Goal: Task Accomplishment & Management: Manage account settings

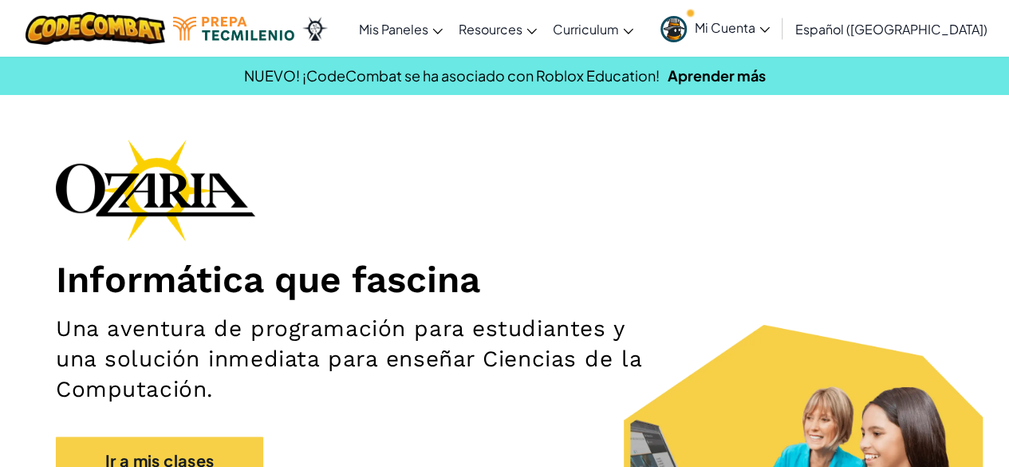
click at [760, 37] on link "Mi Cuenta" at bounding box center [715, 28] width 125 height 50
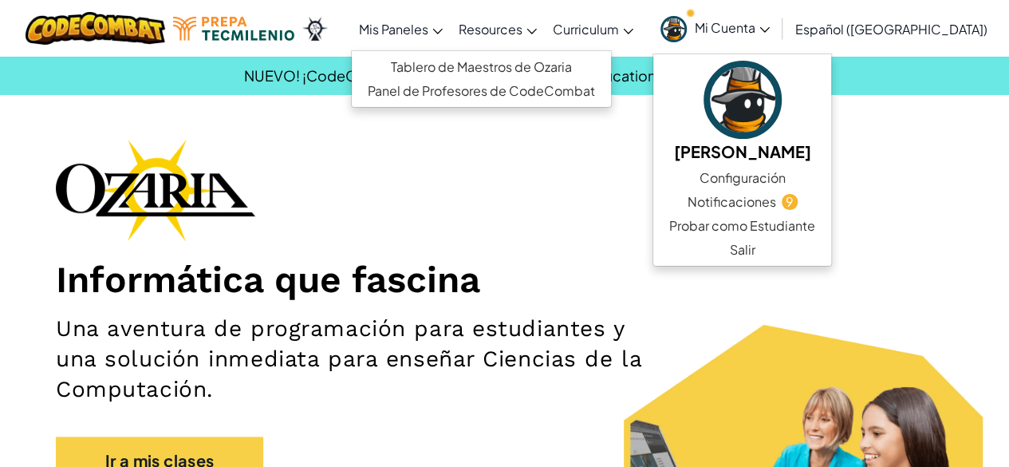
click at [428, 23] on span "Mis Paneles" at bounding box center [393, 29] width 69 height 17
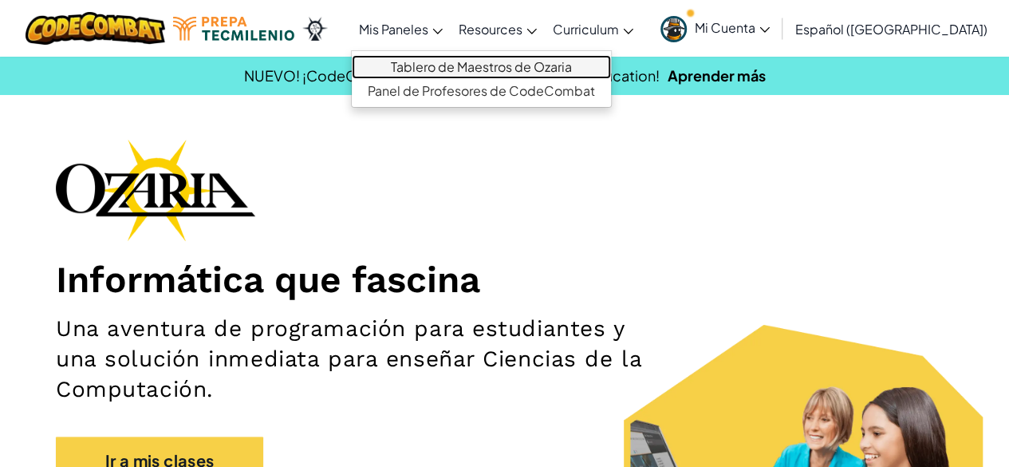
click at [440, 62] on link "Tablero de Maestros de Ozaria" at bounding box center [481, 67] width 259 height 24
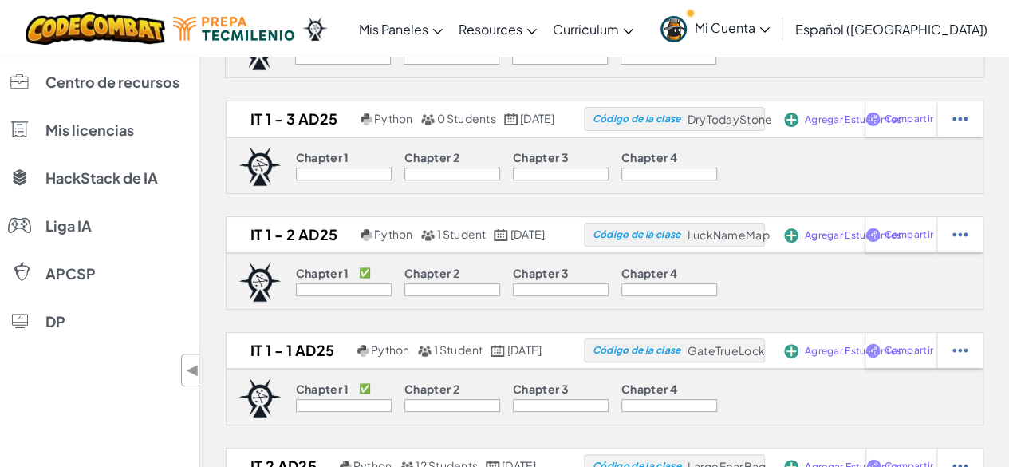
scroll to position [143, 0]
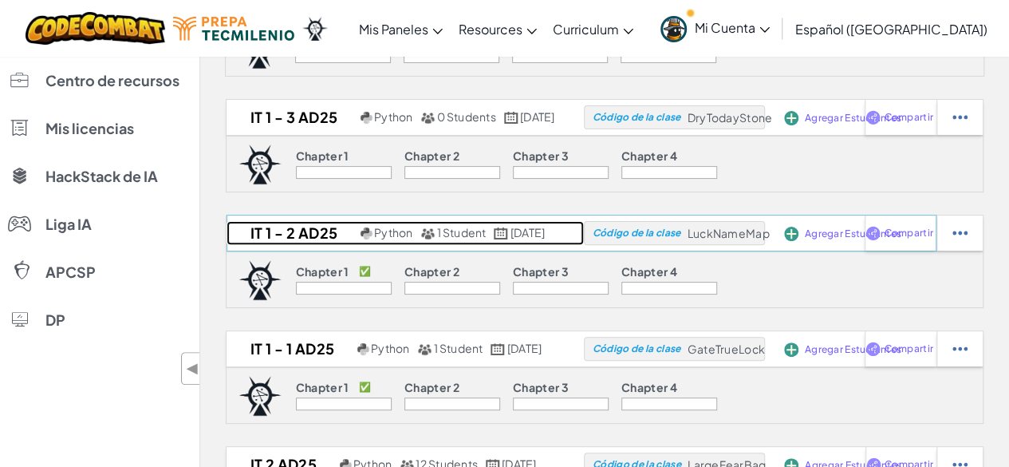
click at [287, 231] on h2 "IT 1 - 2 AD25" at bounding box center [292, 233] width 130 height 24
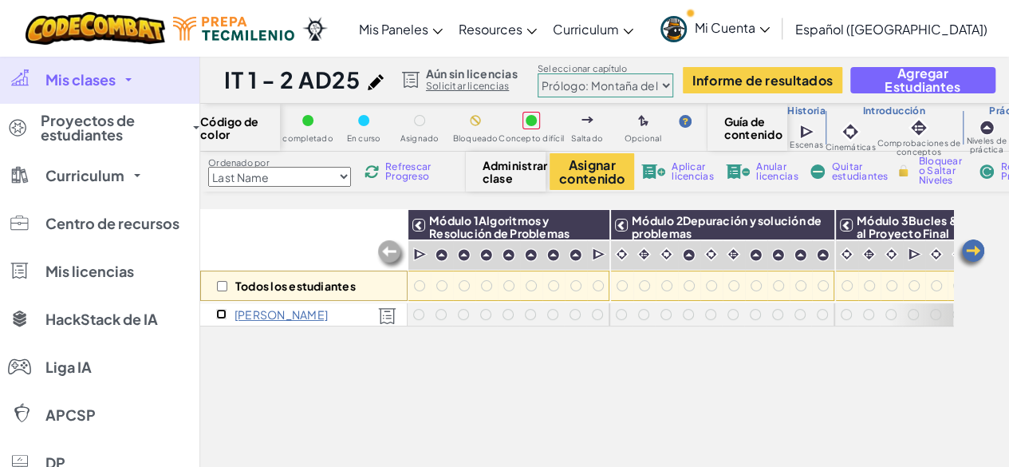
click at [219, 310] on input "checkbox" at bounding box center [221, 314] width 10 height 10
checkbox input "true"
click at [586, 232] on img at bounding box center [592, 225] width 28 height 24
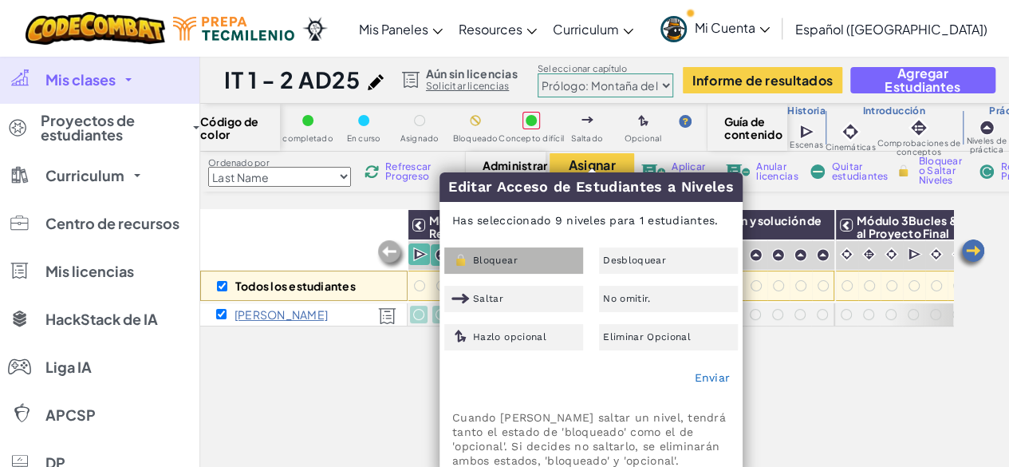
click at [524, 259] on div "Bloquear" at bounding box center [513, 260] width 139 height 26
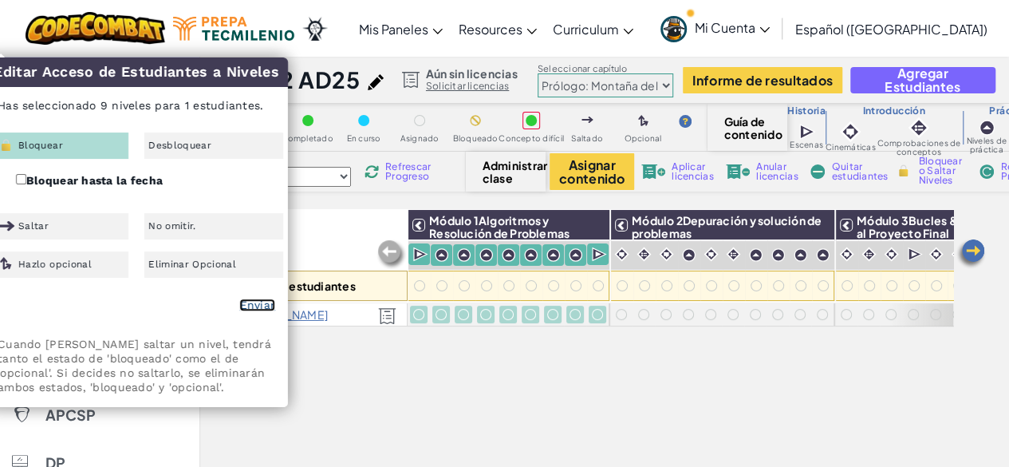
click at [257, 310] on link "Enviar" at bounding box center [257, 304] width 36 height 13
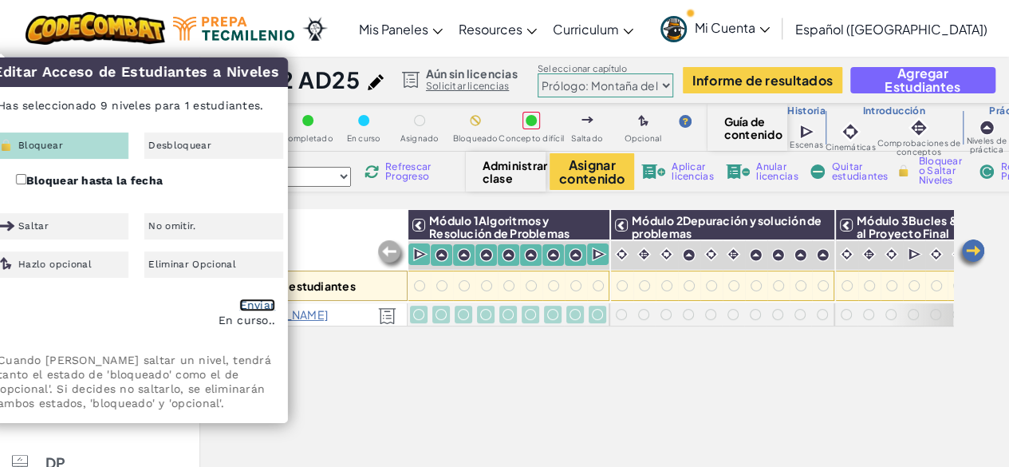
checkbox input "false"
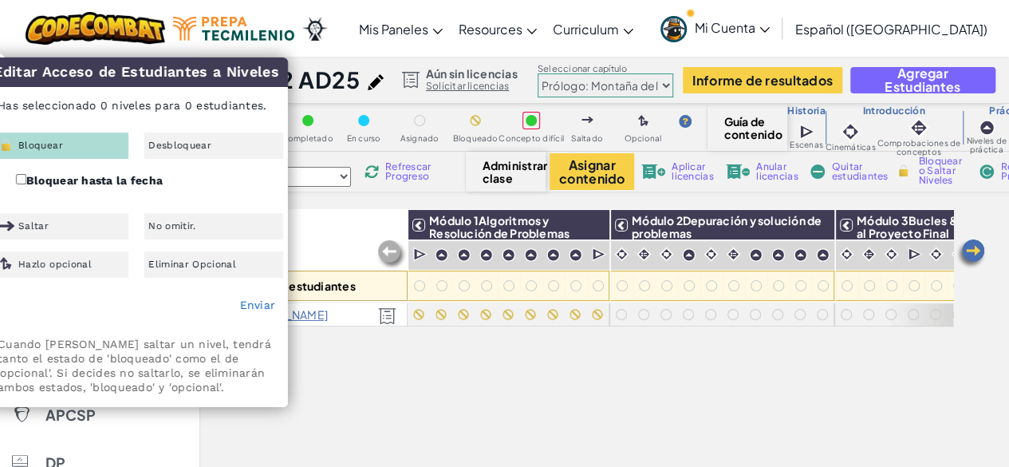
click at [397, 341] on div "Todos los estudiantes Módulo 1Algoritmos y Resolución de Problemas Módulo 2Depu…" at bounding box center [576, 272] width 753 height 447
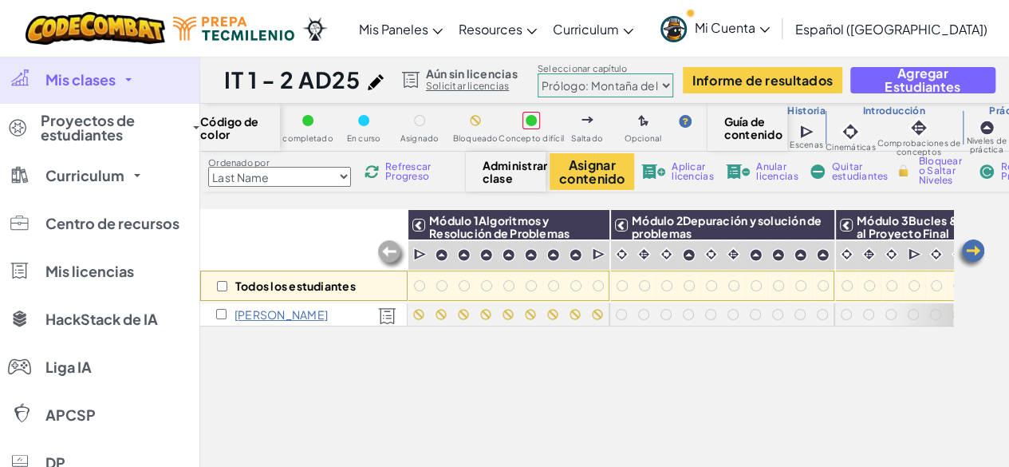
click at [227, 290] on div "Todos los estudiantes" at bounding box center [303, 285] width 207 height 30
click at [503, 159] on span "Administrar clase" at bounding box center [506, 172] width 47 height 26
click at [504, 165] on span "Administrar clase" at bounding box center [506, 172] width 47 height 26
click at [565, 178] on button "Asignar contenido" at bounding box center [592, 171] width 85 height 37
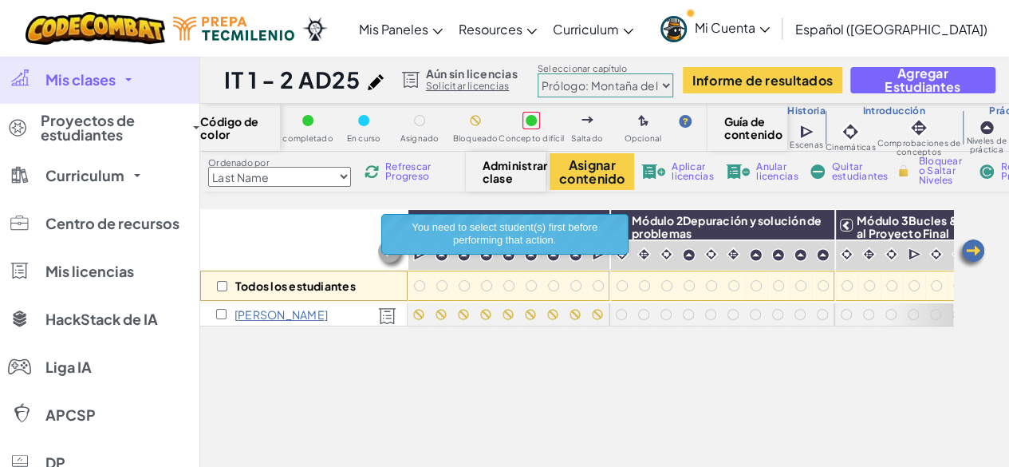
click at [890, 197] on div "Código de color completado En curso Asignado Bloqueado Concepto difícil Saltado…" at bounding box center [604, 309] width 809 height 410
click at [922, 177] on span "Bloquear o Saltar Niveles" at bounding box center [941, 170] width 47 height 29
checkbox input "true"
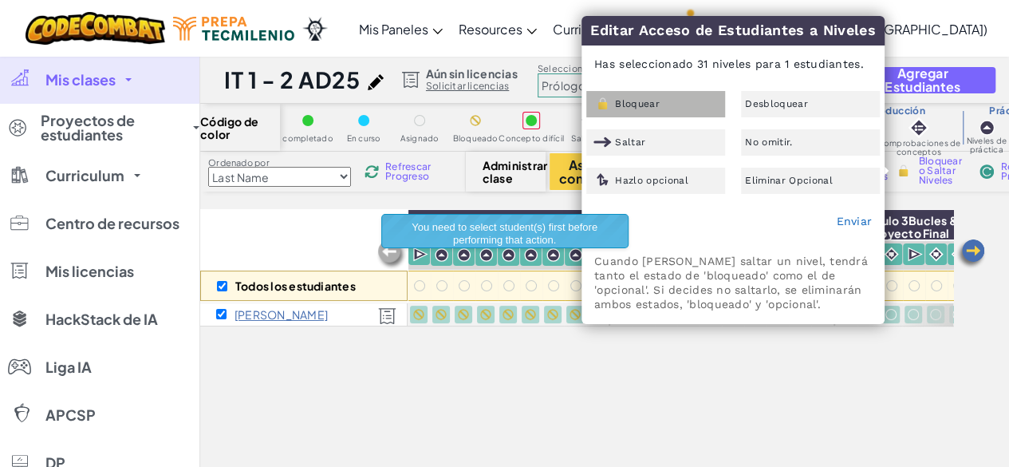
click at [692, 110] on div "Bloquear" at bounding box center [655, 104] width 139 height 26
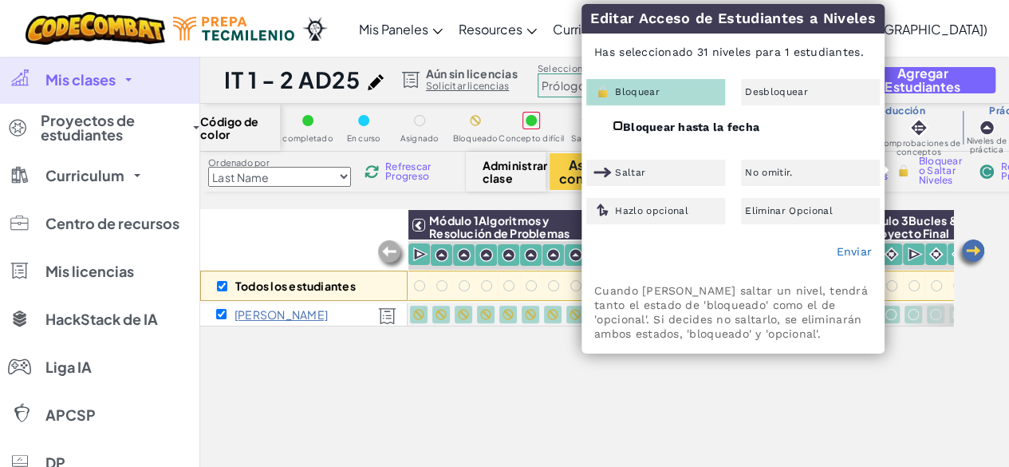
click at [621, 130] on input "Bloquear hasta la fecha" at bounding box center [618, 125] width 10 height 10
checkbox input "true"
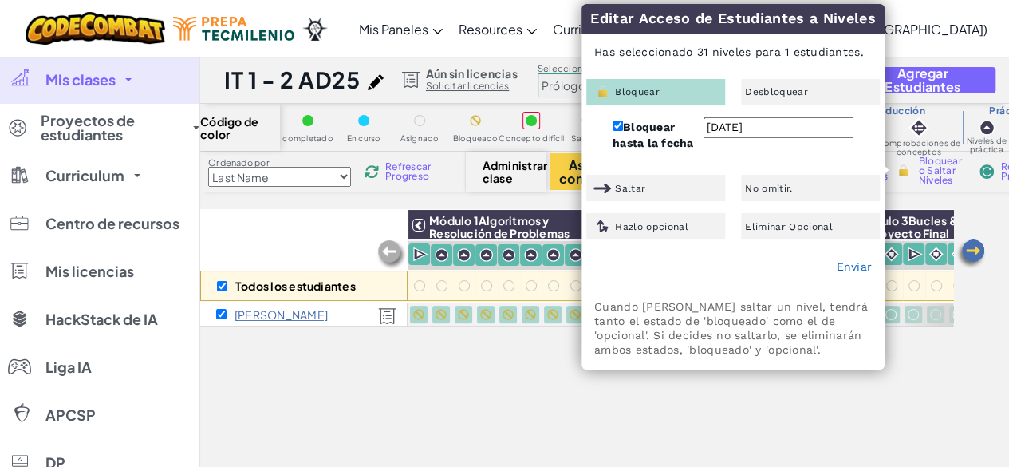
click at [736, 133] on input "[DATE]" at bounding box center [779, 127] width 150 height 21
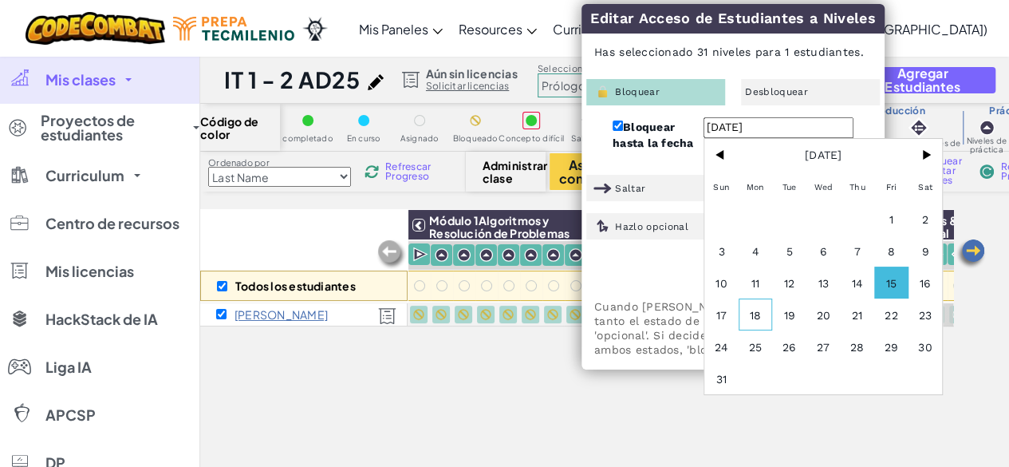
click at [766, 306] on span "18" at bounding box center [756, 314] width 34 height 32
type input "[DATE]"
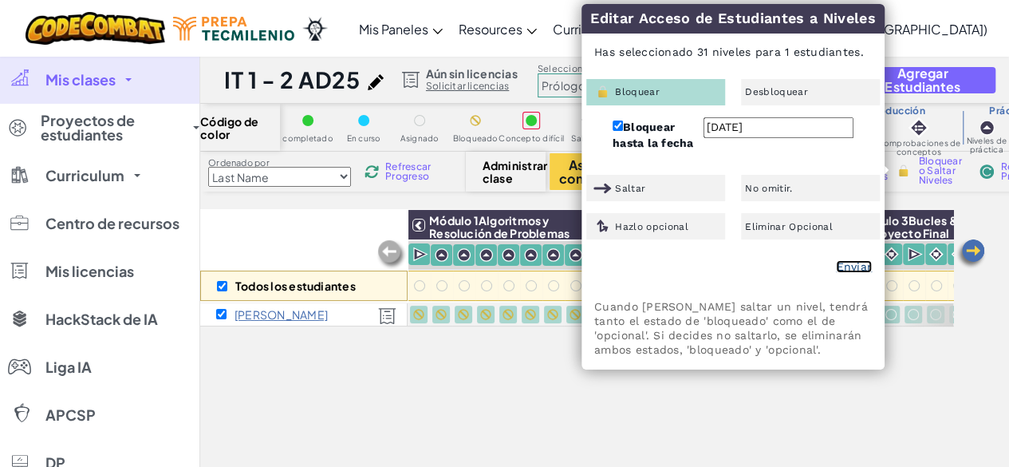
click at [848, 266] on link "Enviar" at bounding box center [854, 266] width 36 height 13
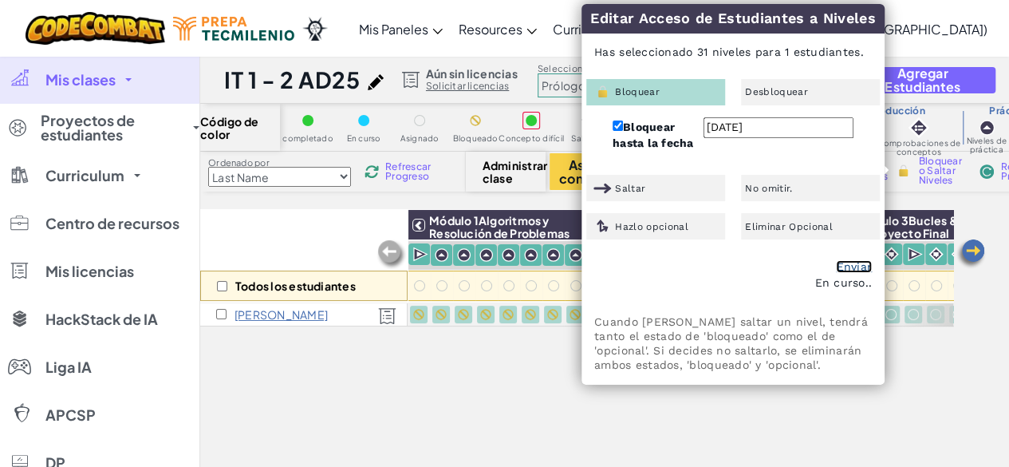
checkbox input "false"
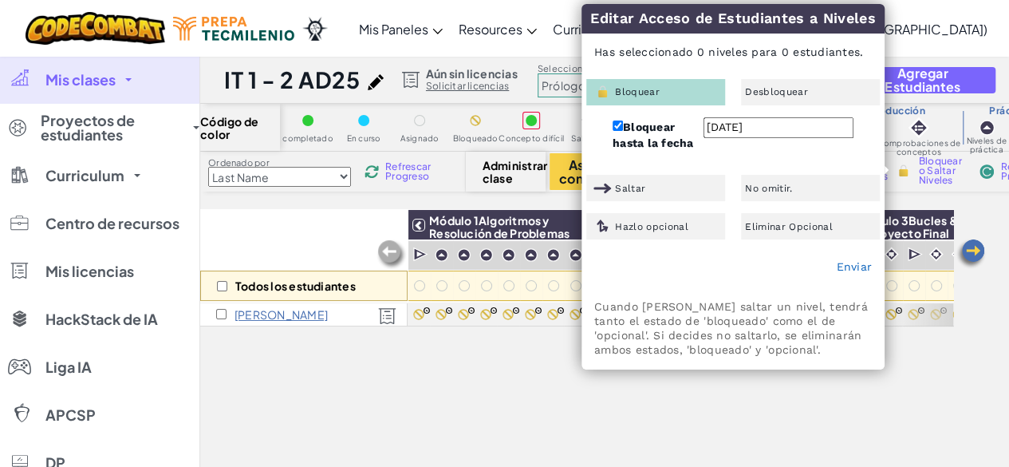
click at [437, 411] on div "Todos los estudiantes Módulo 1Algoritmos y Resolución de Problemas Módulo 2Depu…" at bounding box center [576, 272] width 753 height 447
